Goal: Navigation & Orientation: Understand site structure

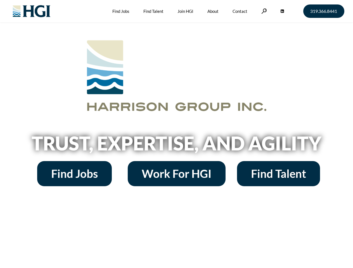
click at [176, 134] on h2 "Trust, Expertise, and Agility" at bounding box center [176, 143] width 319 height 19
click at [263, 11] on link at bounding box center [264, 10] width 6 height 5
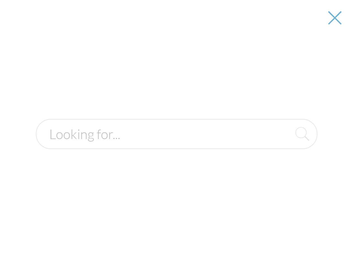
click at [176, 145] on h2 "Trust, Expertise, and Agility" at bounding box center [176, 143] width 319 height 19
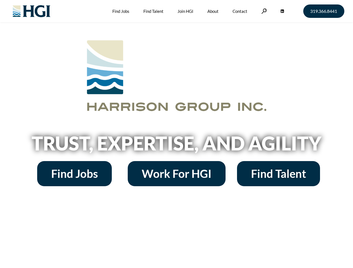
click at [176, 134] on h2 "Trust, Expertise, and Agility" at bounding box center [176, 143] width 319 height 19
click at [263, 11] on link at bounding box center [264, 10] width 6 height 5
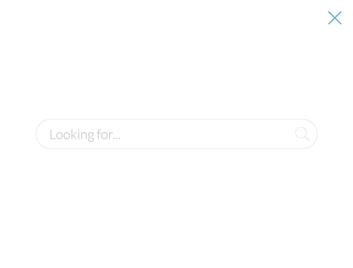
click at [176, 145] on h2 "Trust, Expertise, and Agility" at bounding box center [176, 143] width 319 height 19
